Goal: Task Accomplishment & Management: Manage account settings

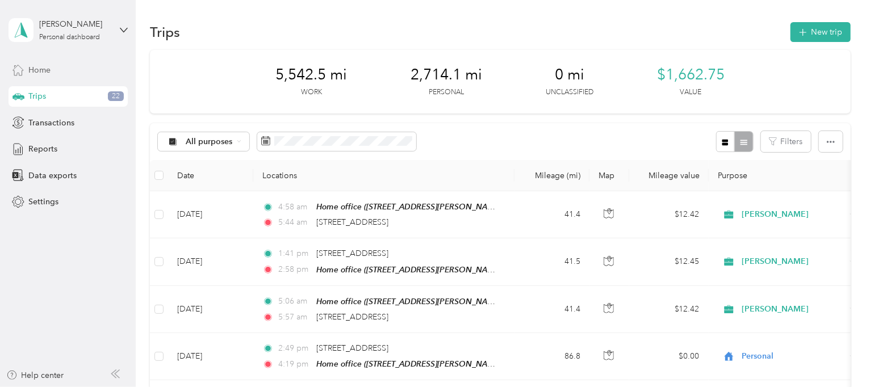
click at [40, 73] on span "Home" at bounding box center [39, 70] width 22 height 12
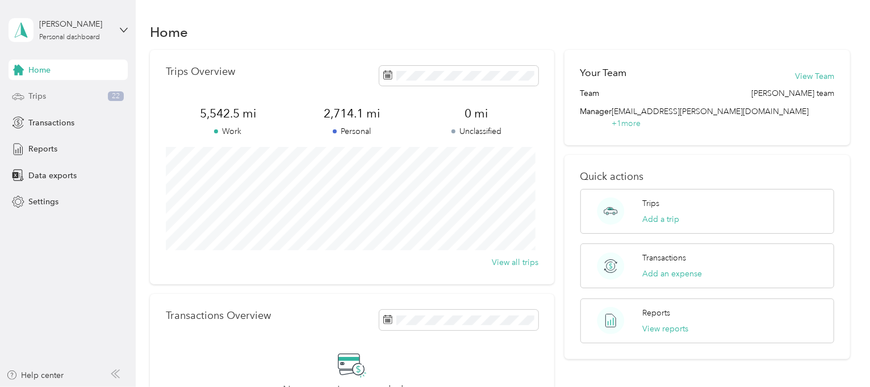
click at [40, 98] on span "Trips" at bounding box center [37, 96] width 18 height 12
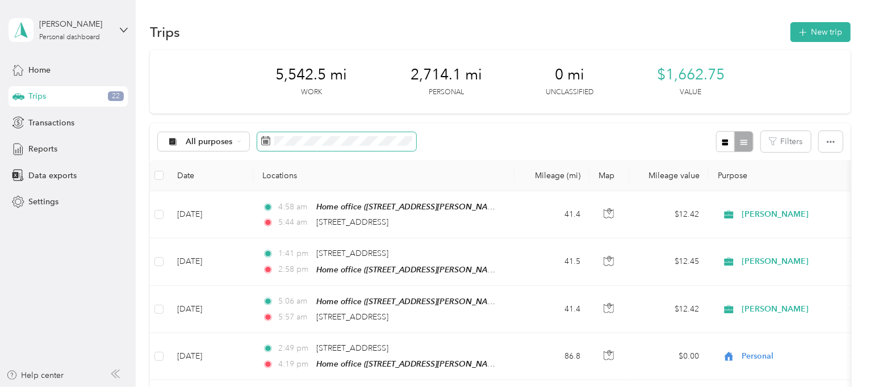
click at [308, 147] on span at bounding box center [336, 141] width 159 height 19
click at [265, 142] on rect at bounding box center [265, 141] width 1 height 1
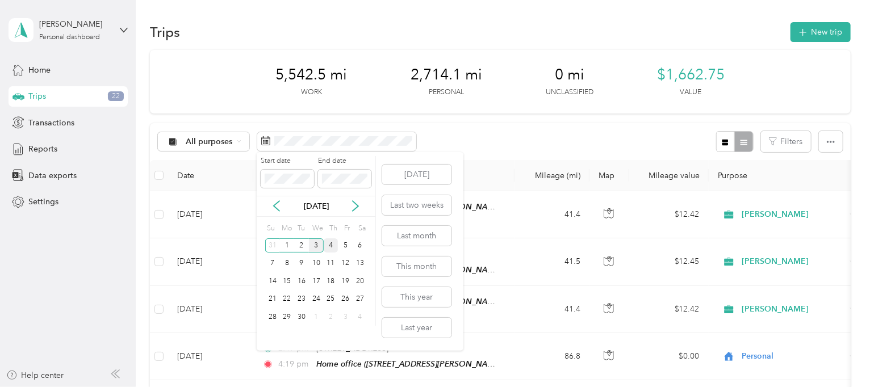
click at [331, 245] on div "4" at bounding box center [331, 246] width 15 height 14
click at [274, 209] on icon at bounding box center [276, 206] width 11 height 11
click at [391, 210] on button "Last two weeks" at bounding box center [416, 205] width 69 height 20
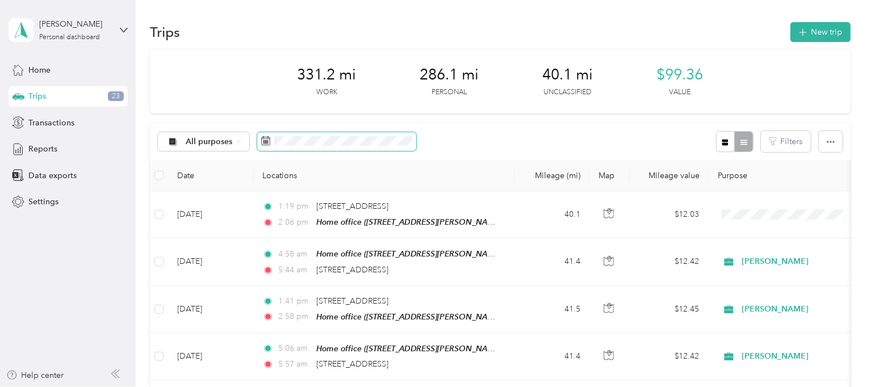
click at [326, 150] on span at bounding box center [336, 141] width 159 height 19
click at [269, 141] on icon at bounding box center [266, 141] width 9 height 8
click at [243, 145] on div "All purposes" at bounding box center [204, 141] width 92 height 19
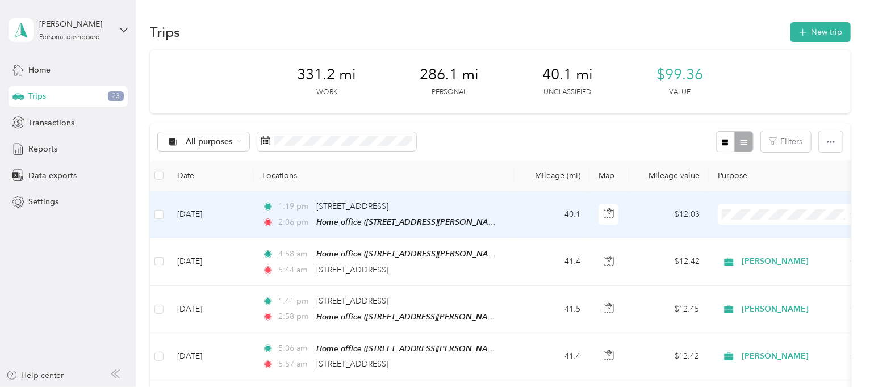
click at [307, 226] on span "2:06 pm" at bounding box center [295, 222] width 32 height 12
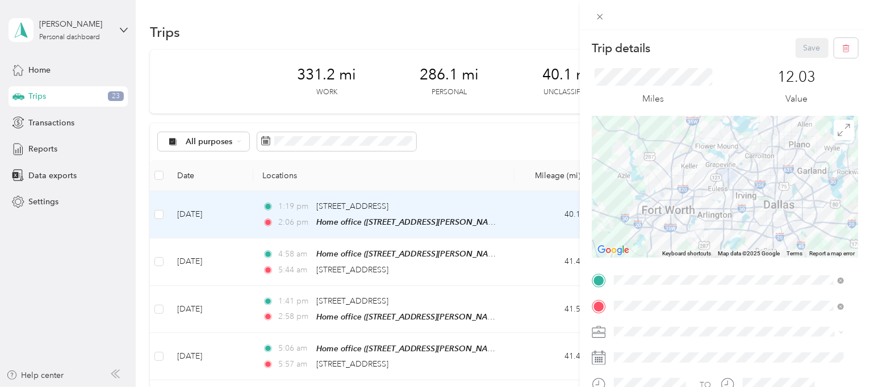
click at [445, 157] on div "Trip details Save This trip cannot be edited because it is either under review,…" at bounding box center [435, 193] width 870 height 387
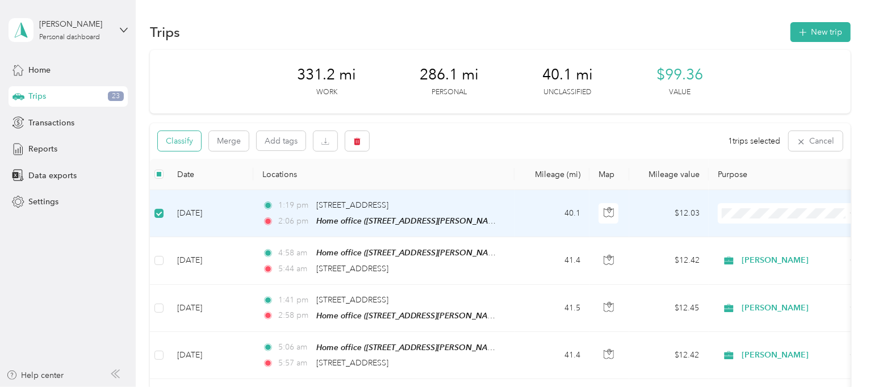
click at [190, 147] on button "Classify" at bounding box center [179, 141] width 43 height 20
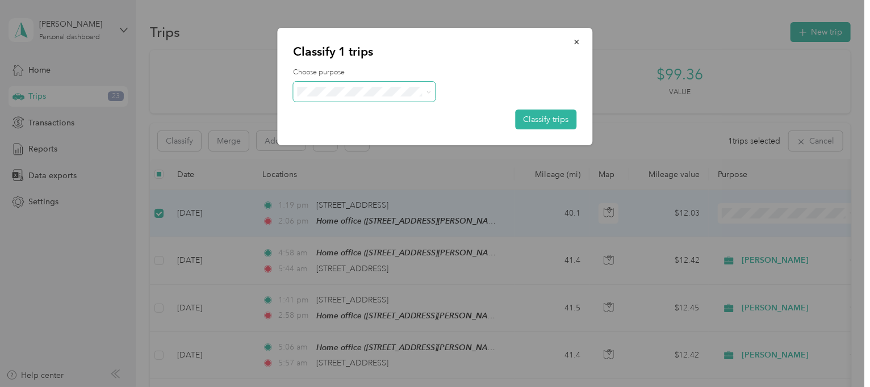
click at [427, 90] on icon at bounding box center [428, 92] width 5 height 5
click at [346, 113] on span "[PERSON_NAME]" at bounding box center [375, 112] width 106 height 12
click at [541, 125] on button "Classify trips" at bounding box center [546, 120] width 61 height 20
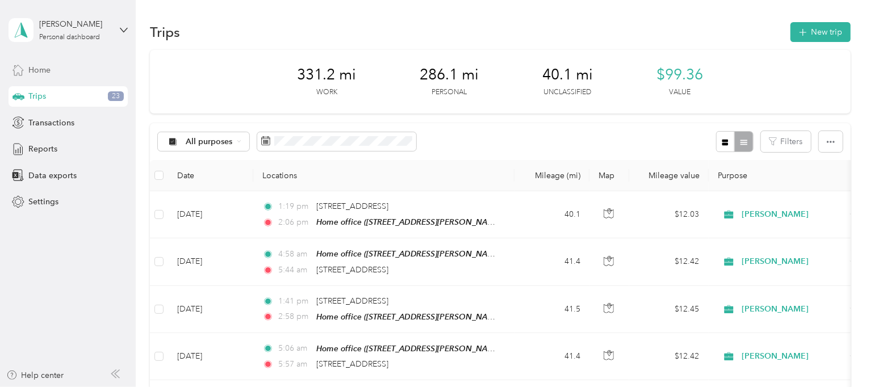
click at [31, 73] on span "Home" at bounding box center [39, 70] width 22 height 12
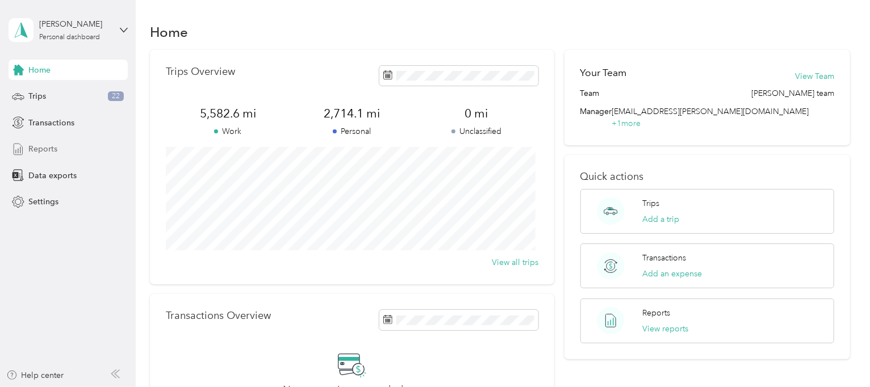
click at [53, 152] on span "Reports" at bounding box center [42, 149] width 29 height 12
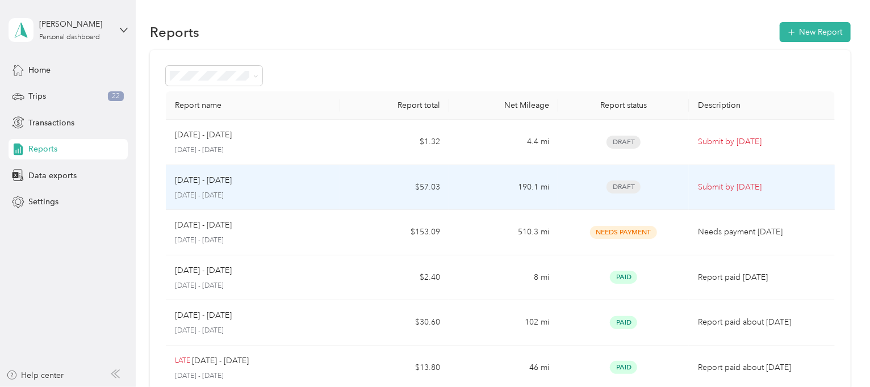
click at [623, 189] on span "Draft" at bounding box center [624, 187] width 34 height 13
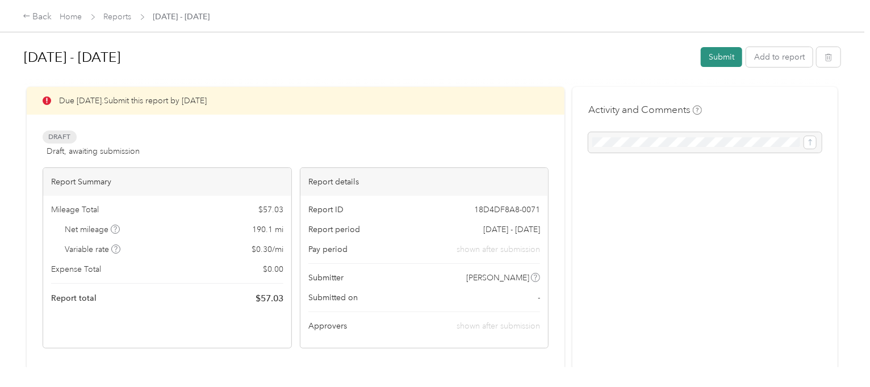
click at [706, 61] on button "Submit" at bounding box center [721, 57] width 41 height 20
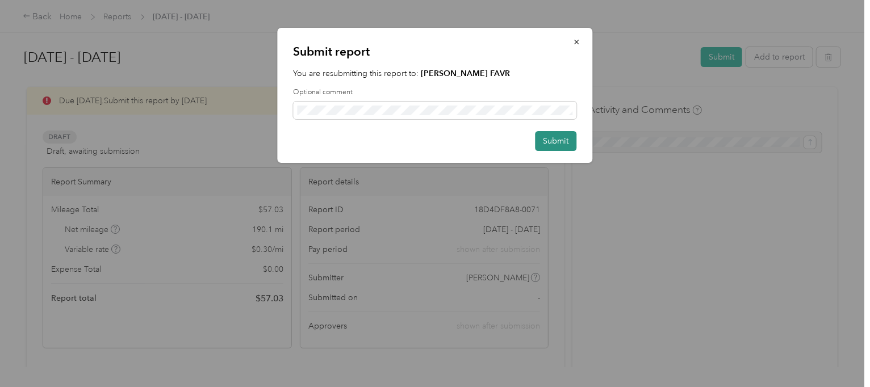
click at [549, 143] on button "Submit" at bounding box center [556, 141] width 41 height 20
